Goal: Task Accomplishment & Management: Complete application form

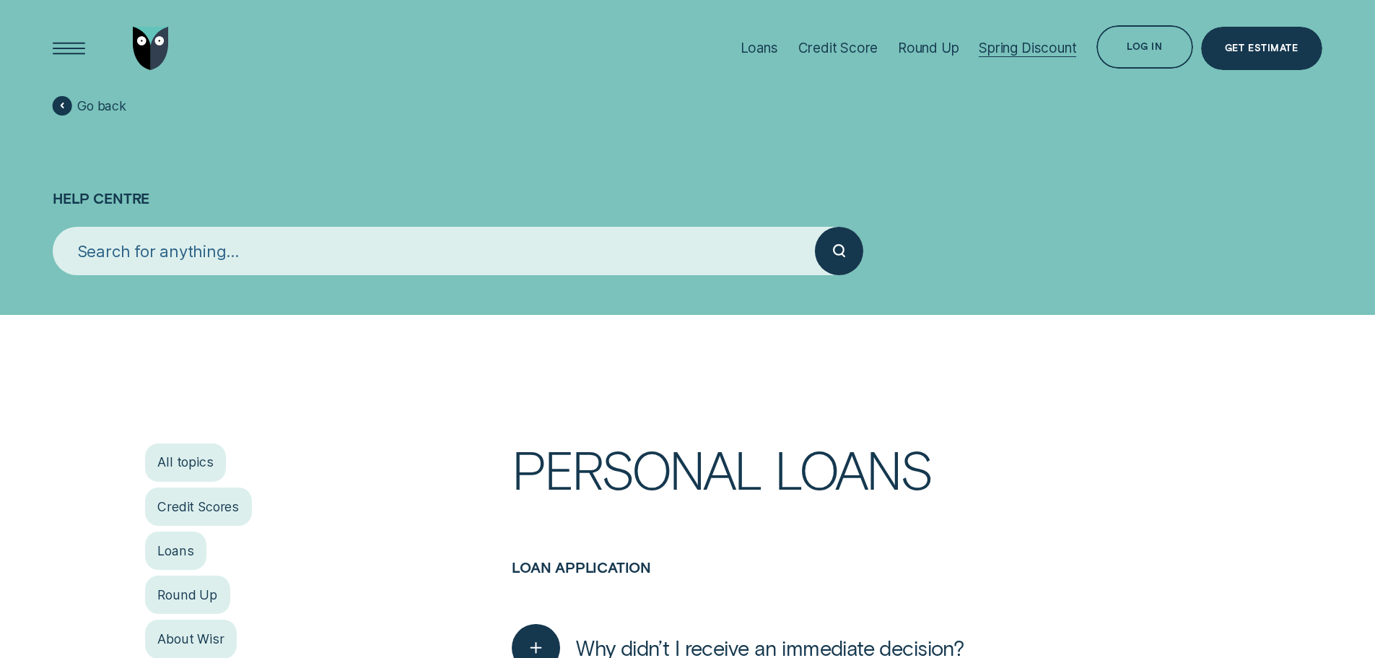
click at [1017, 44] on div "Spring Discount" at bounding box center [1027, 48] width 97 height 17
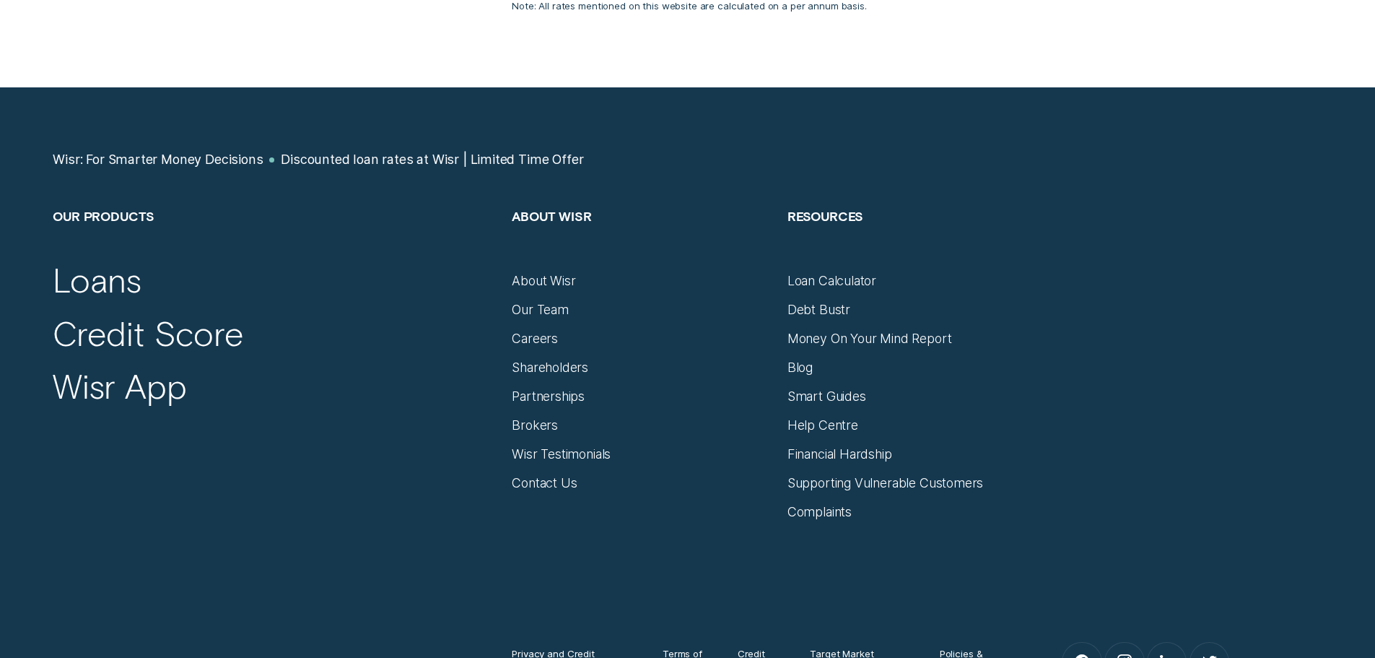
scroll to position [3465, 0]
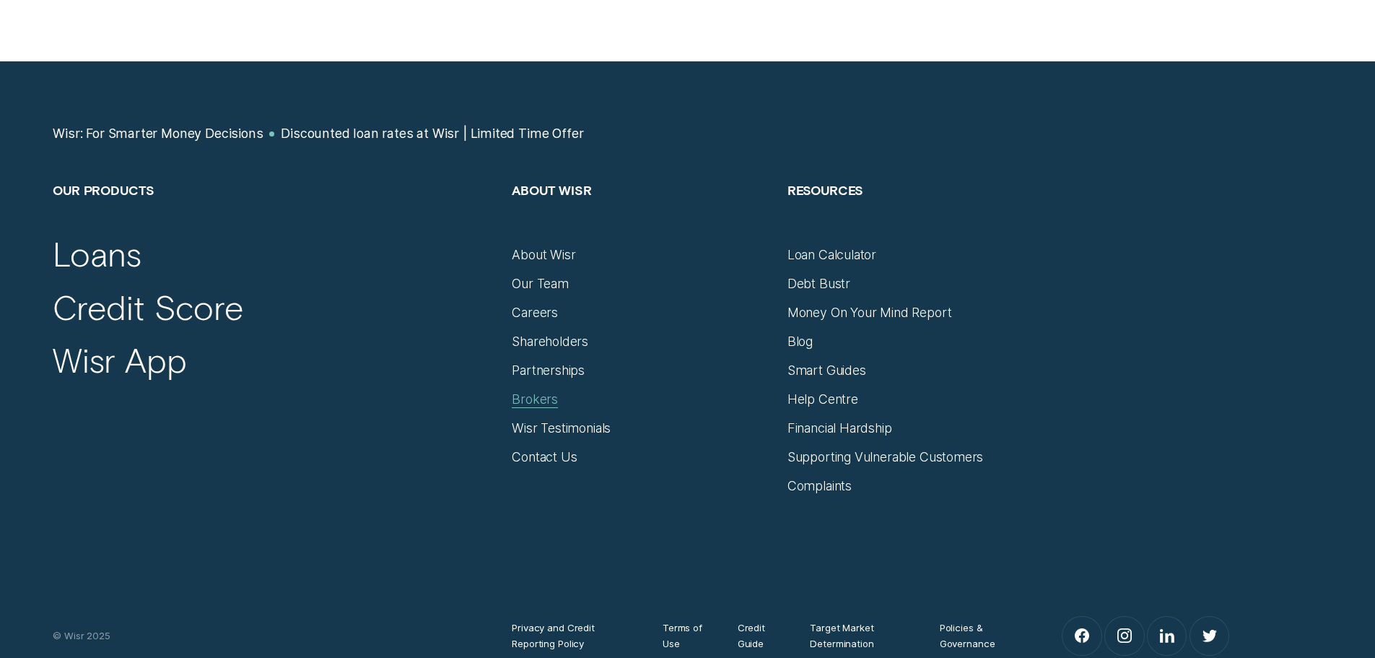
click at [526, 391] on div "Brokers" at bounding box center [535, 399] width 46 height 16
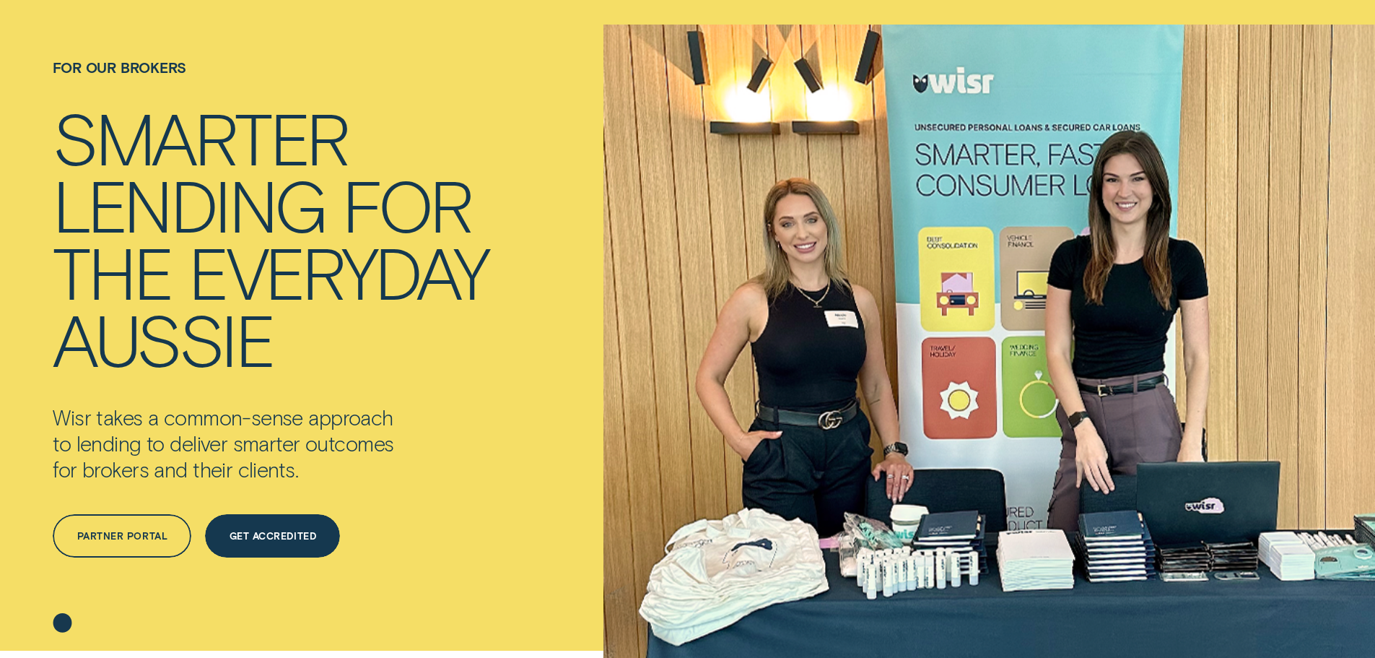
scroll to position [72, 0]
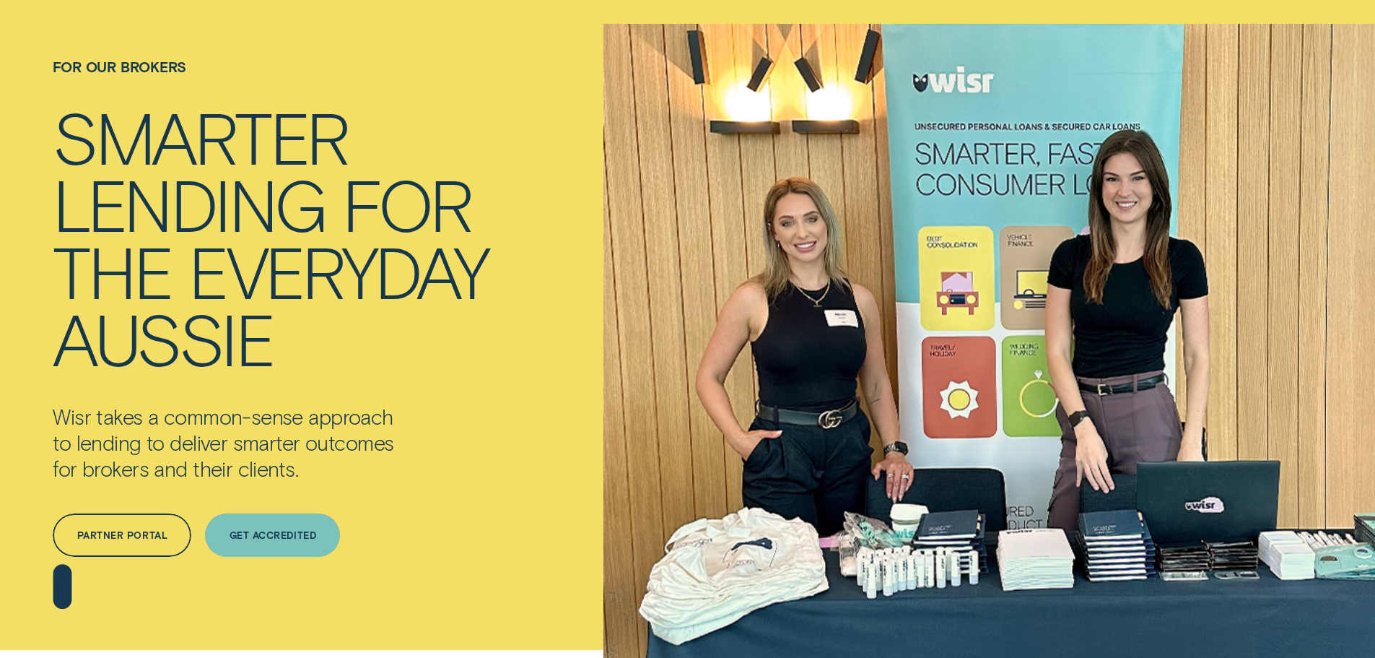
click at [278, 536] on div "Get Accredited" at bounding box center [273, 535] width 87 height 9
